Goal: Find specific page/section: Find specific page/section

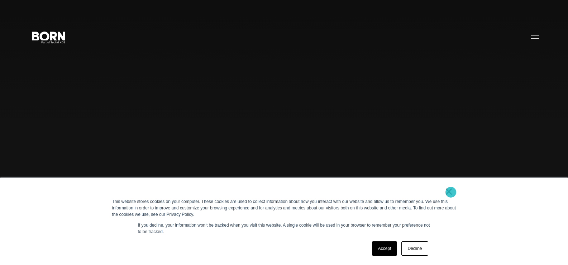
click at [451, 192] on link "×" at bounding box center [449, 191] width 9 height 6
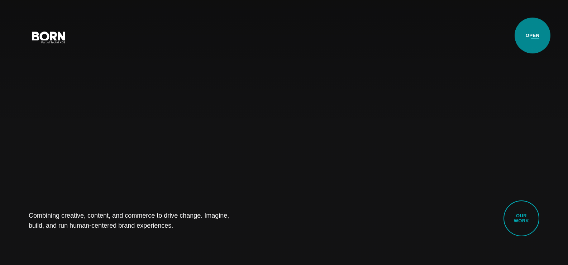
click at [532, 35] on button "Primary Menu" at bounding box center [534, 36] width 17 height 15
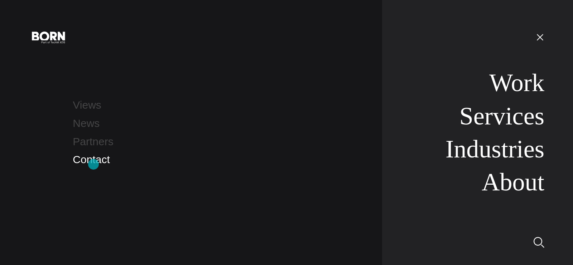
click at [93, 164] on link "Contact" at bounding box center [91, 159] width 37 height 12
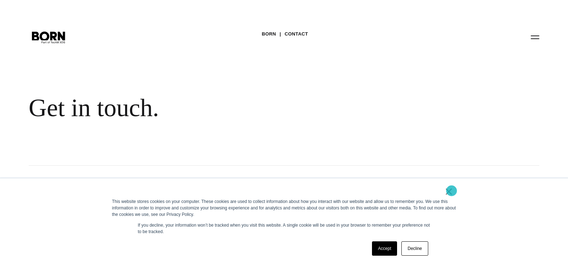
click at [451, 191] on link "×" at bounding box center [449, 191] width 9 height 6
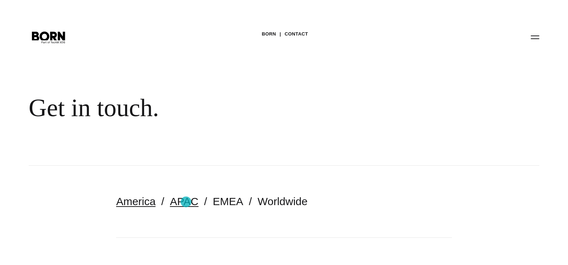
click at [186, 202] on link "APAC" at bounding box center [184, 201] width 28 height 12
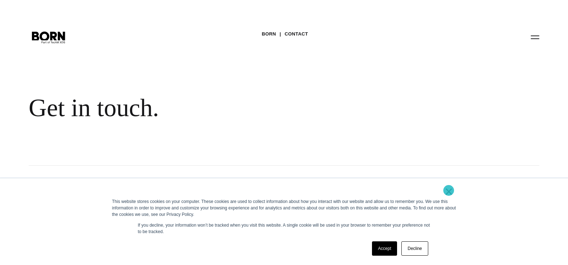
click at [448, 190] on link "×" at bounding box center [449, 191] width 9 height 6
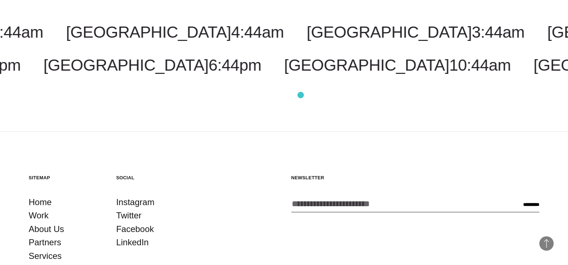
scroll to position [1361, 0]
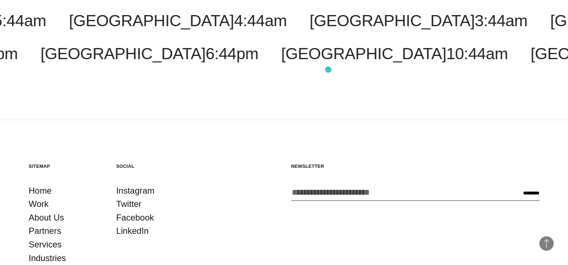
drag, startPoint x: 164, startPoint y: 73, endPoint x: 329, endPoint y: 69, distance: 164.8
click at [329, 69] on div "Costa Rica 3:44am Malaysia 5:44pm New York 5:44am Toronto 5:44am New Jersey 5:4…" at bounding box center [284, 37] width 568 height 166
click at [339, 61] on div "Costa Rica 3:44am Malaysia 5:44pm New York 5:44am Toronto 5:44am New Jersey 5:4…" at bounding box center [284, 37] width 568 height 166
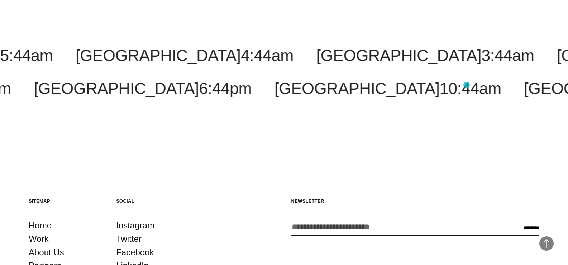
scroll to position [1324, 0]
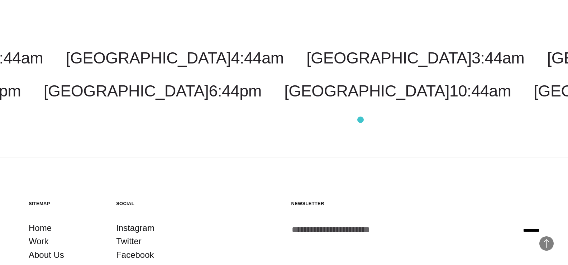
drag, startPoint x: 538, startPoint y: 125, endPoint x: 360, endPoint y: 120, distance: 177.8
click at [360, 120] on div "Costa Rica 3:44am Malaysia 5:44pm New York 5:44am Toronto 5:44am New Jersey 5:4…" at bounding box center [284, 74] width 568 height 166
click at [477, 97] on div "Costa Rica 3:44am Malaysia 5:44pm New York 5:44am Toronto 5:44am New Jersey 5:4…" at bounding box center [284, 74] width 568 height 166
drag, startPoint x: 562, startPoint y: 159, endPoint x: 426, endPoint y: 157, distance: 135.8
click at [426, 101] on div "Costa Rica 3:45am Malaysia 5:45pm New York 5:45am Toronto 5:45am New Jersey 5:4…" at bounding box center [284, 74] width 568 height 52
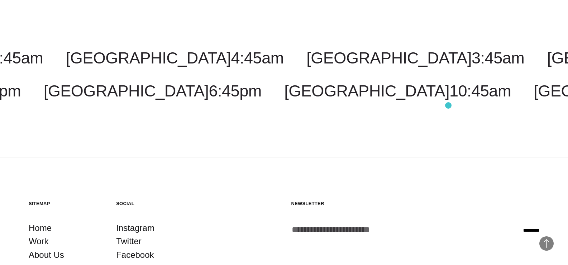
click at [448, 105] on div "Costa Rica 3:45am Malaysia 5:45pm New York 5:45am Toronto 5:45am New Jersey 5:4…" at bounding box center [284, 74] width 568 height 166
drag, startPoint x: 6, startPoint y: 147, endPoint x: 245, endPoint y: 101, distance: 243.3
click at [243, 101] on div "Costa Rica 3:45am Malaysia 5:45pm New York 5:45am Toronto 5:45am New Jersey 5:4…" at bounding box center [284, 74] width 568 height 52
click at [241, 82] on div "Costa Rica 3:45am Malaysia 5:45pm New York 5:45am Toronto 5:45am New Jersey 5:4…" at bounding box center [284, 74] width 568 height 166
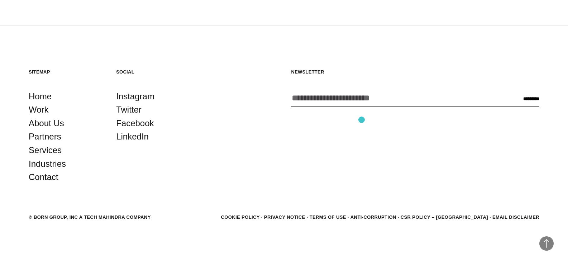
scroll to position [1467, 0]
drag, startPoint x: 512, startPoint y: 77, endPoint x: 288, endPoint y: 84, distance: 224.7
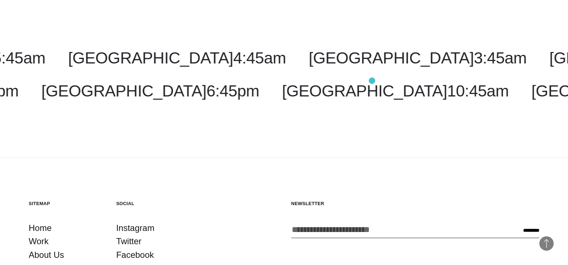
scroll to position [1539, 0]
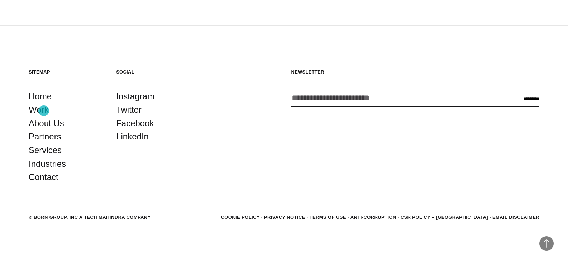
click at [44, 111] on link "Work" at bounding box center [39, 110] width 20 height 14
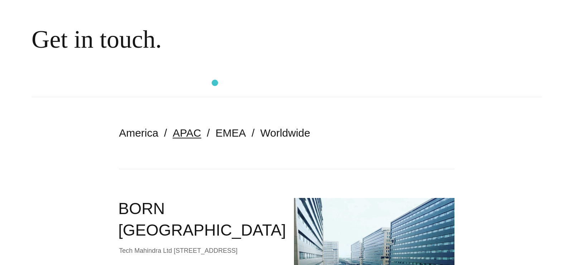
scroll to position [0, 0]
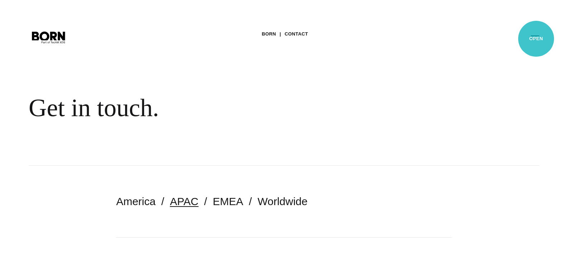
click at [536, 39] on button "Primary Menu" at bounding box center [534, 36] width 17 height 15
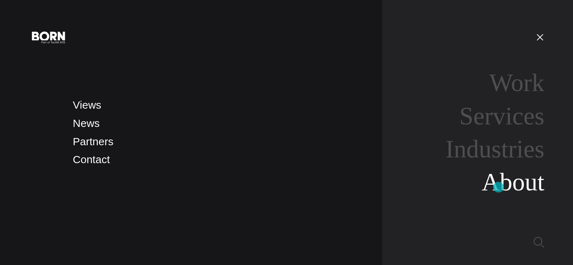
click at [499, 187] on link "About" at bounding box center [513, 182] width 63 height 28
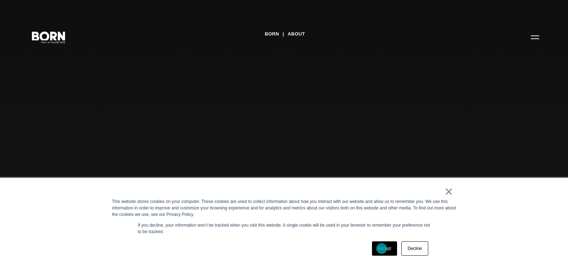
click at [381, 248] on link "Accept" at bounding box center [384, 248] width 25 height 14
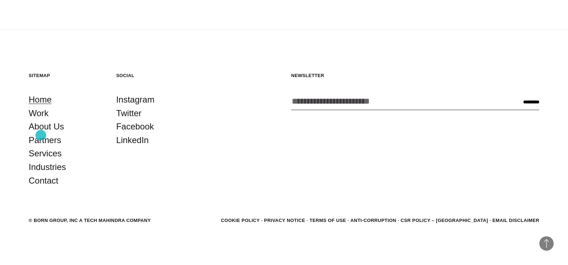
scroll to position [2512, 0]
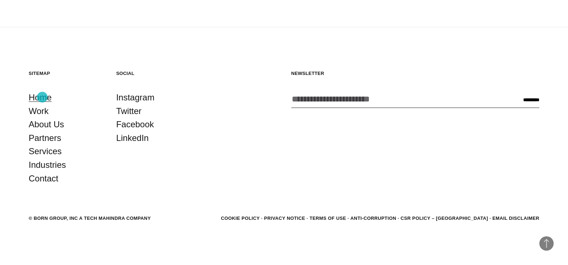
click at [42, 97] on link "Home" at bounding box center [40, 98] width 23 height 14
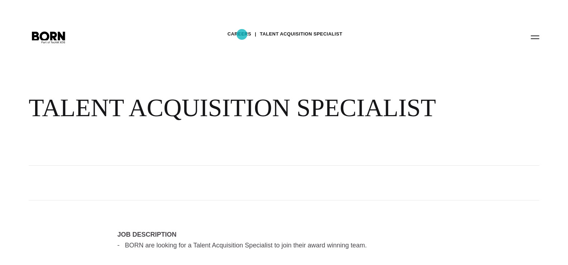
click at [242, 34] on link "Careers" at bounding box center [239, 34] width 24 height 11
